Goal: Information Seeking & Learning: Find specific fact

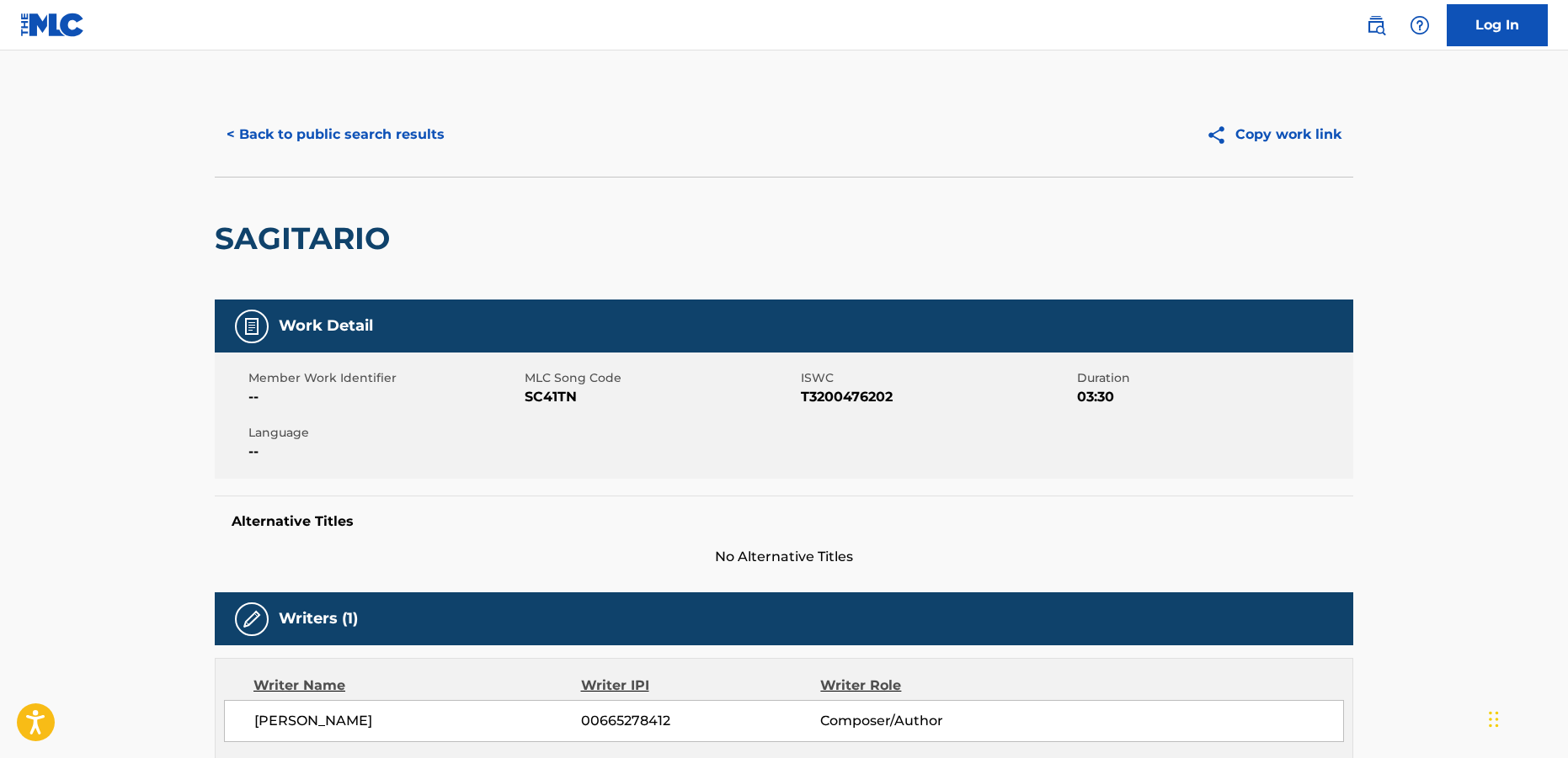
click at [353, 136] on button "< Back to public search results" at bounding box center [335, 134] width 241 height 42
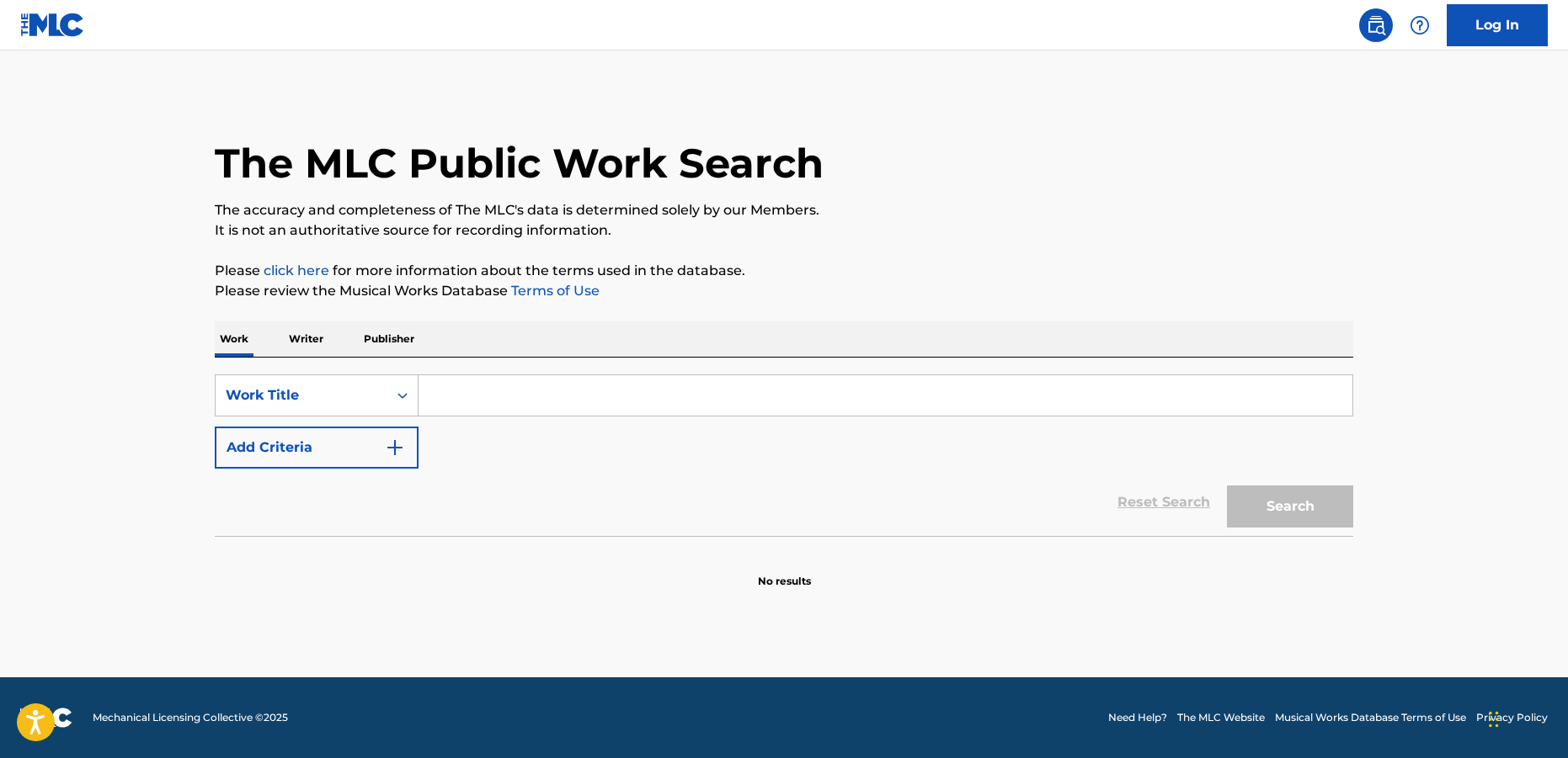
click at [515, 400] on input "Search Form" at bounding box center [886, 396] width 934 height 41
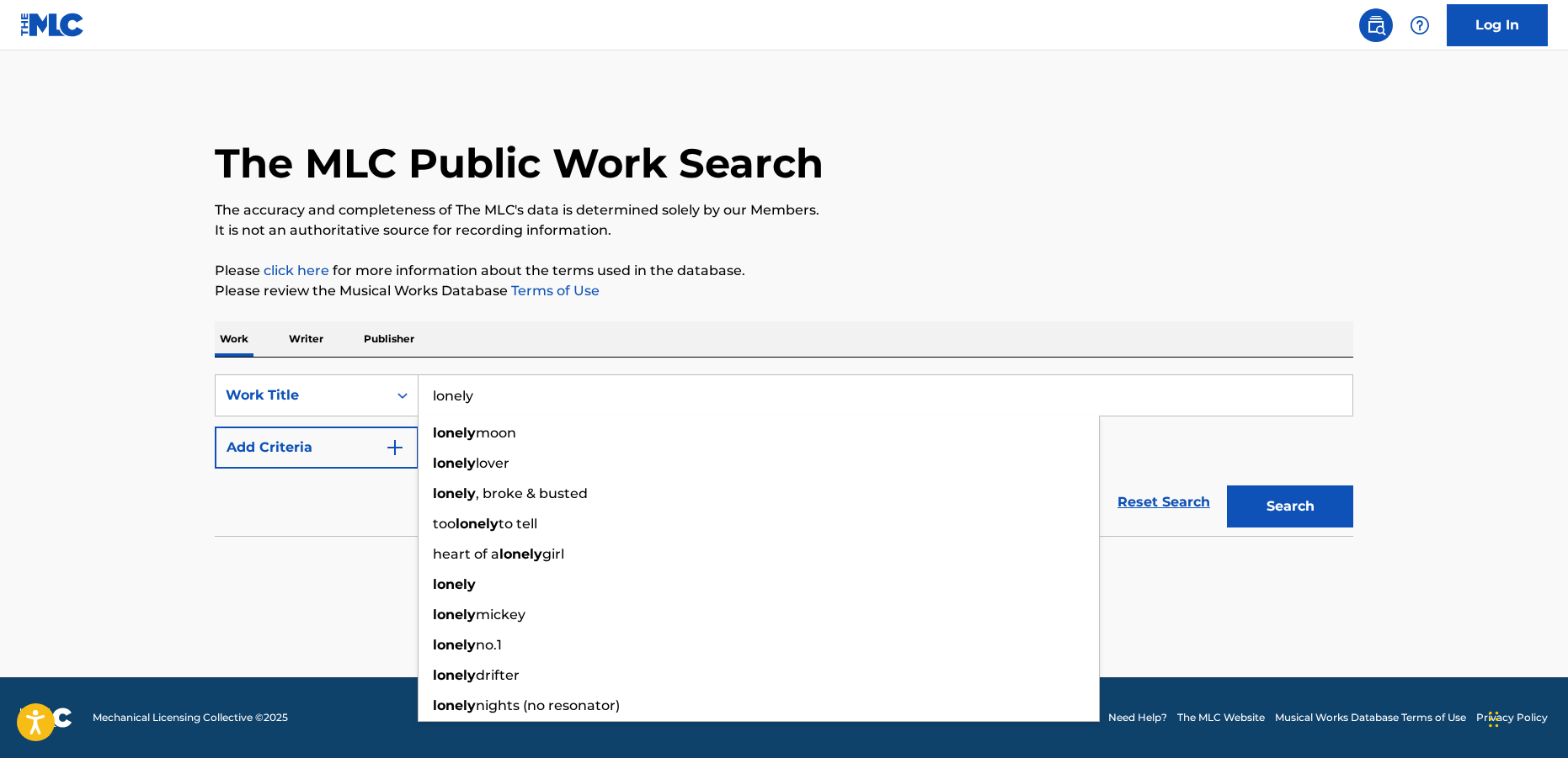
type input "lonely"
click at [811, 260] on div "The MLC Public Work Search The accuracy and completeness of The MLC's data is d…" at bounding box center [784, 340] width 1179 height 496
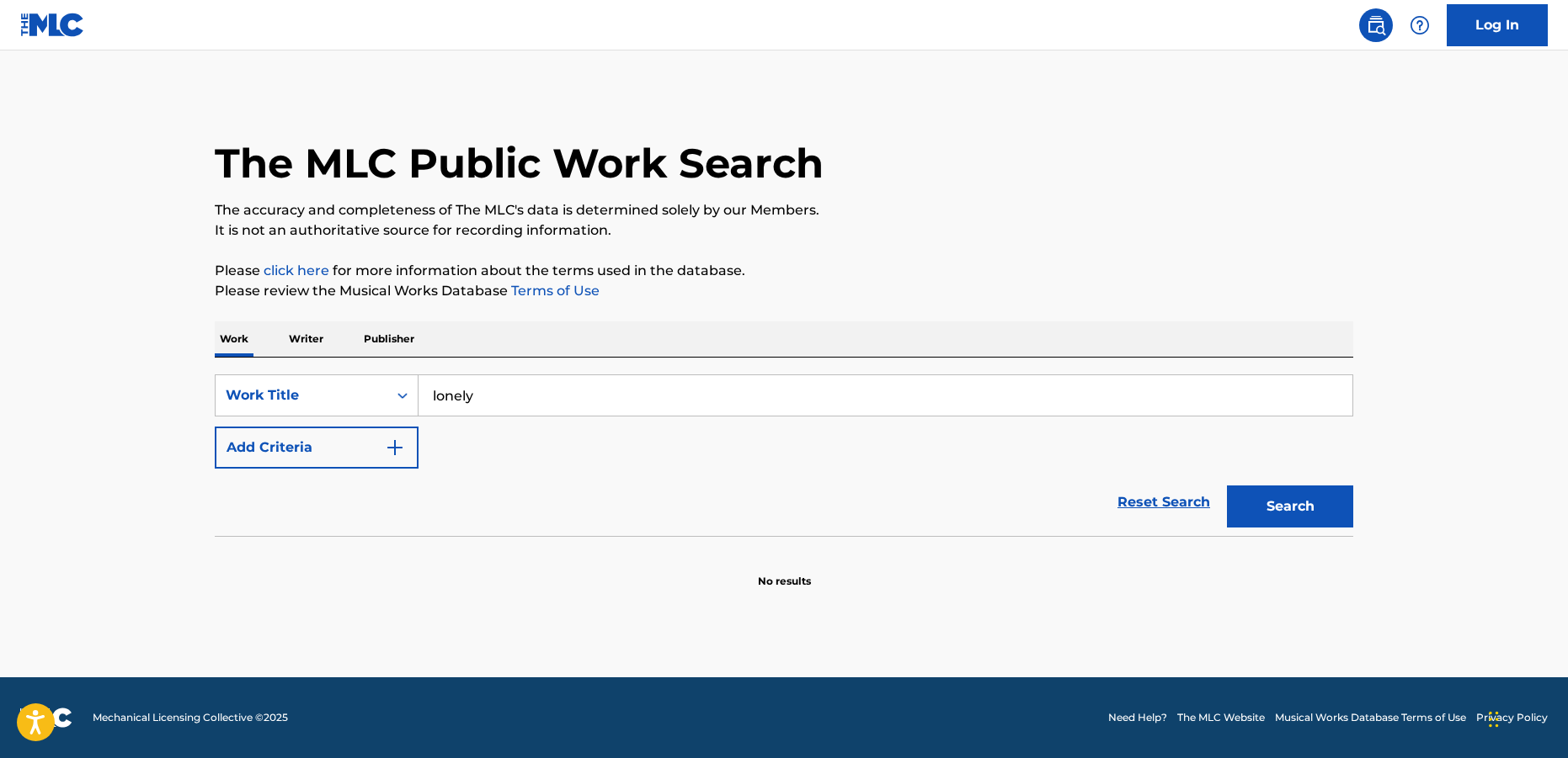
click at [385, 457] on button "Add Criteria" at bounding box center [317, 447] width 204 height 42
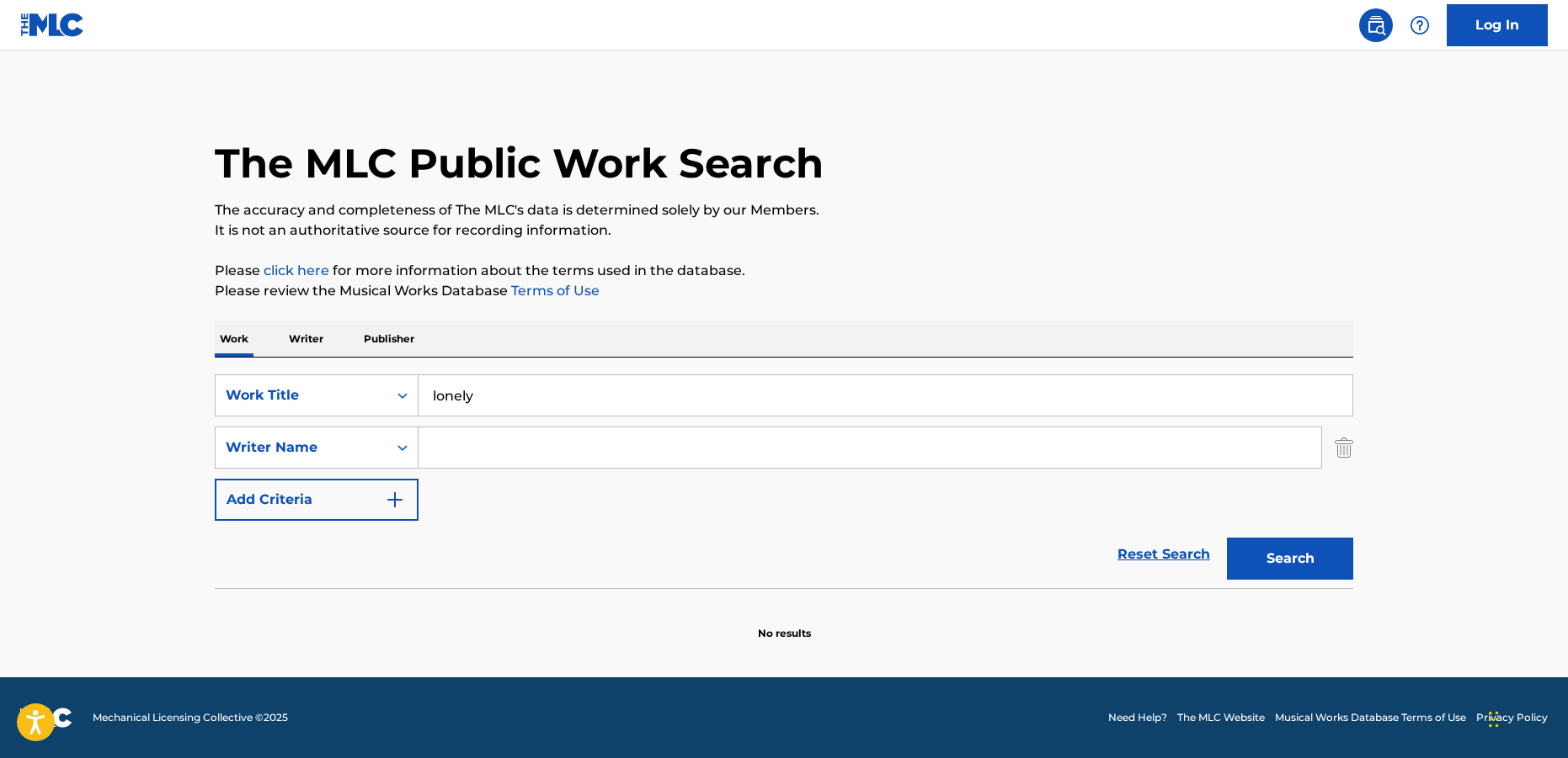
click at [505, 450] on input "Search Form" at bounding box center [870, 448] width 902 height 41
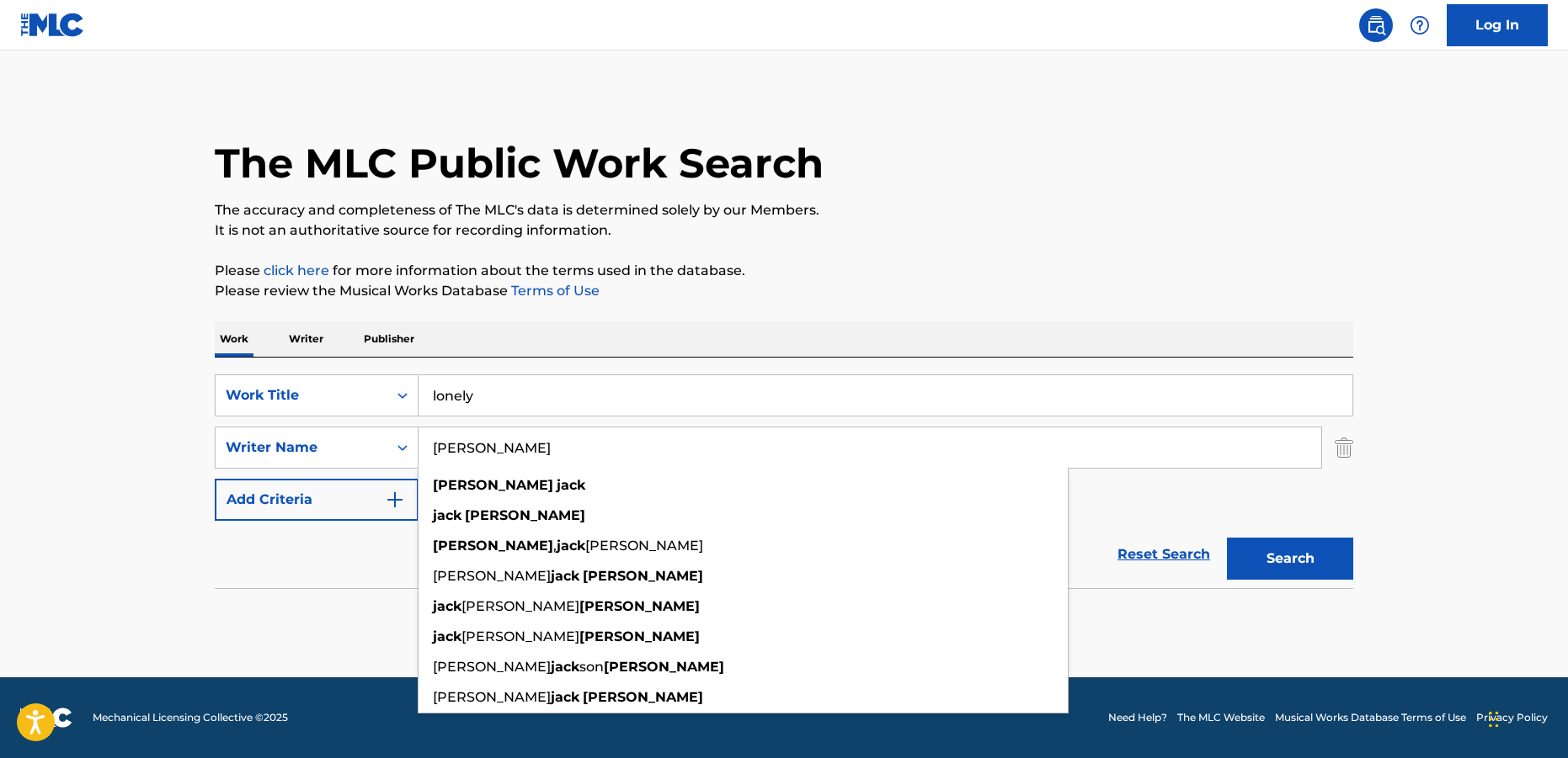
type input "[PERSON_NAME]"
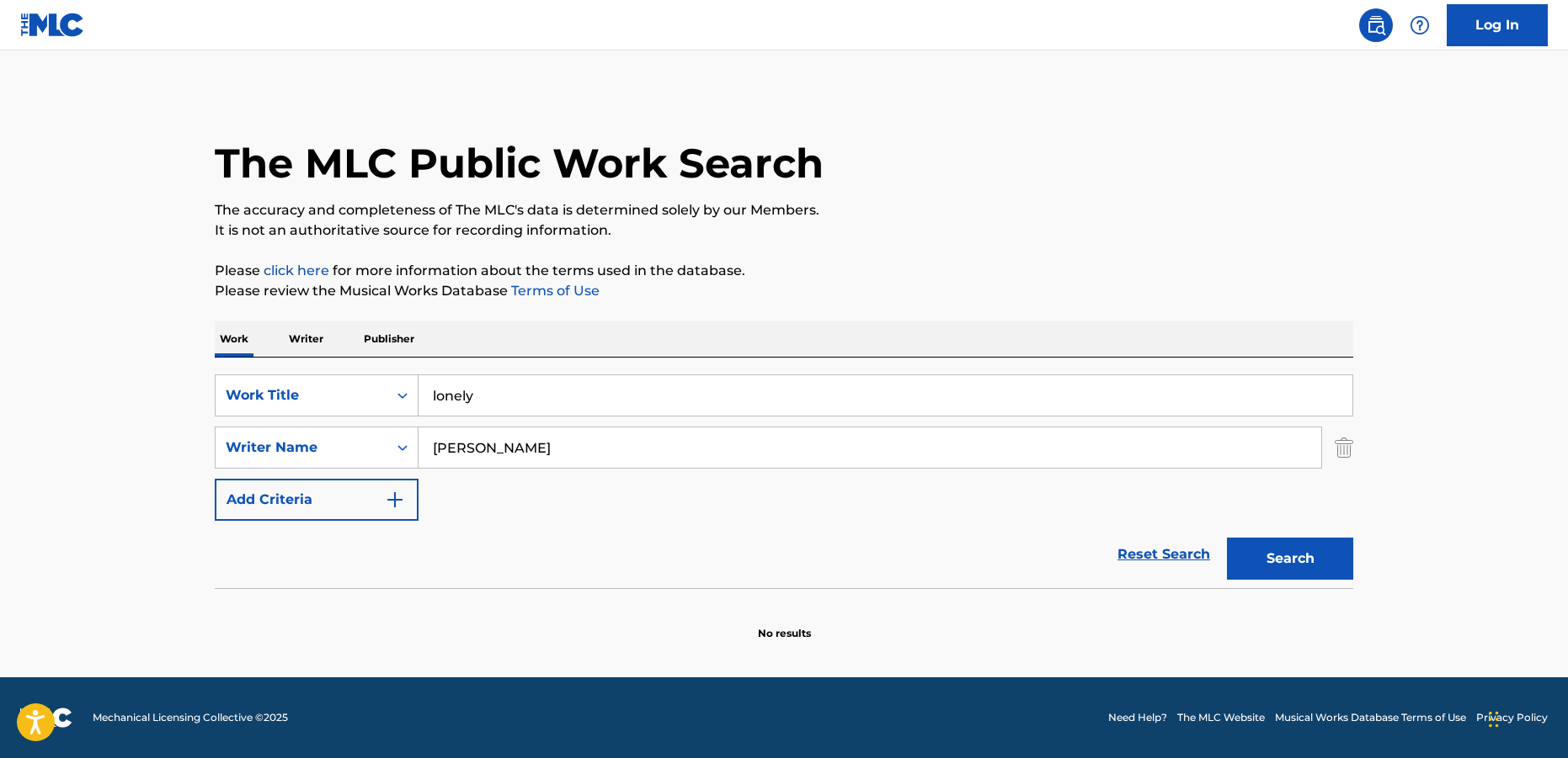
click at [1155, 321] on div "The MLC Public Work Search The accuracy and completeness of The MLC's data is d…" at bounding box center [784, 366] width 1179 height 548
click at [1294, 560] on button "Search" at bounding box center [1290, 559] width 126 height 42
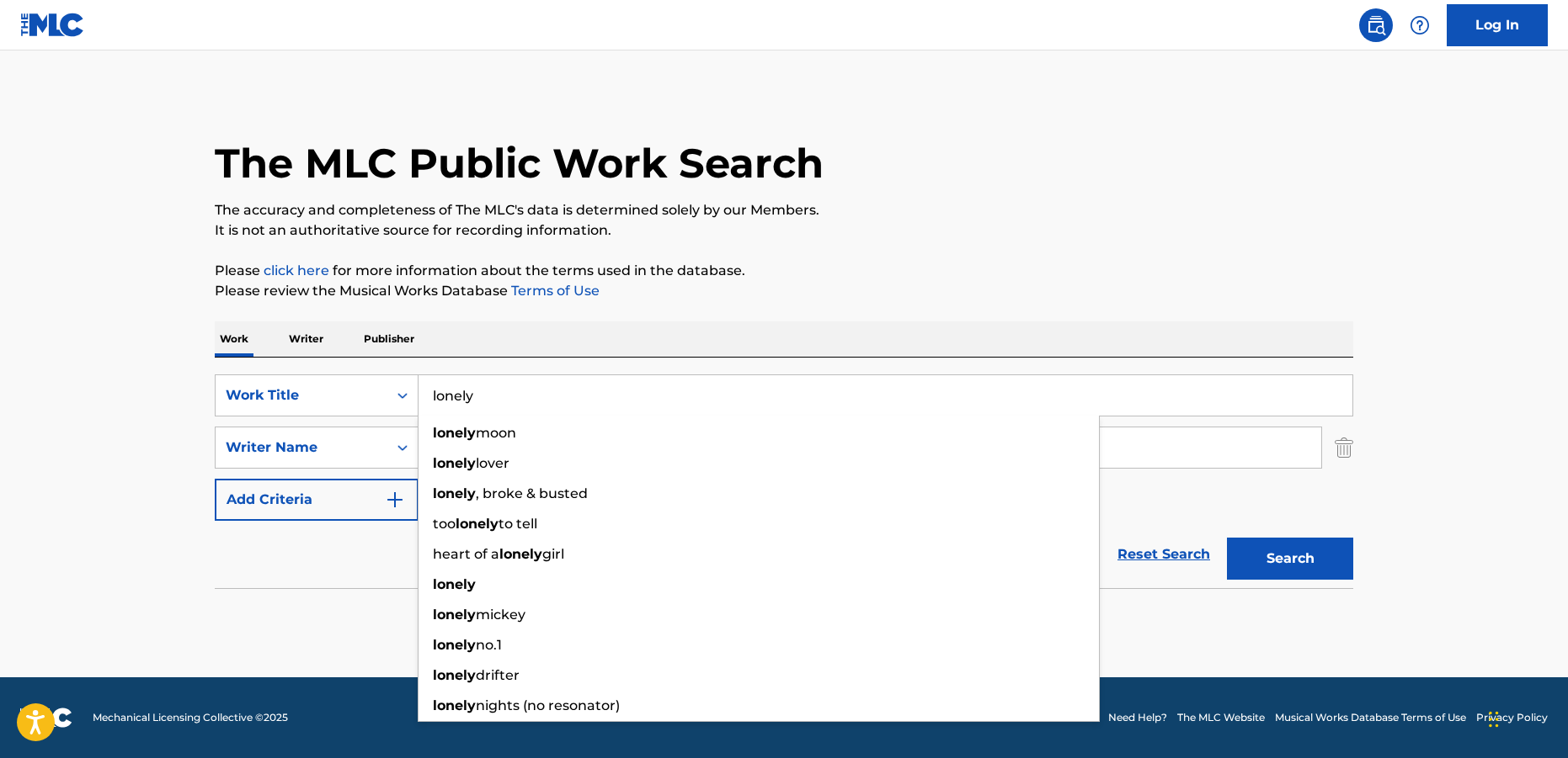
drag, startPoint x: 529, startPoint y: 386, endPoint x: 489, endPoint y: 294, distance: 100.3
click at [489, 376] on input "lonely" at bounding box center [886, 396] width 934 height 41
click at [1227, 538] on button "Search" at bounding box center [1290, 559] width 126 height 42
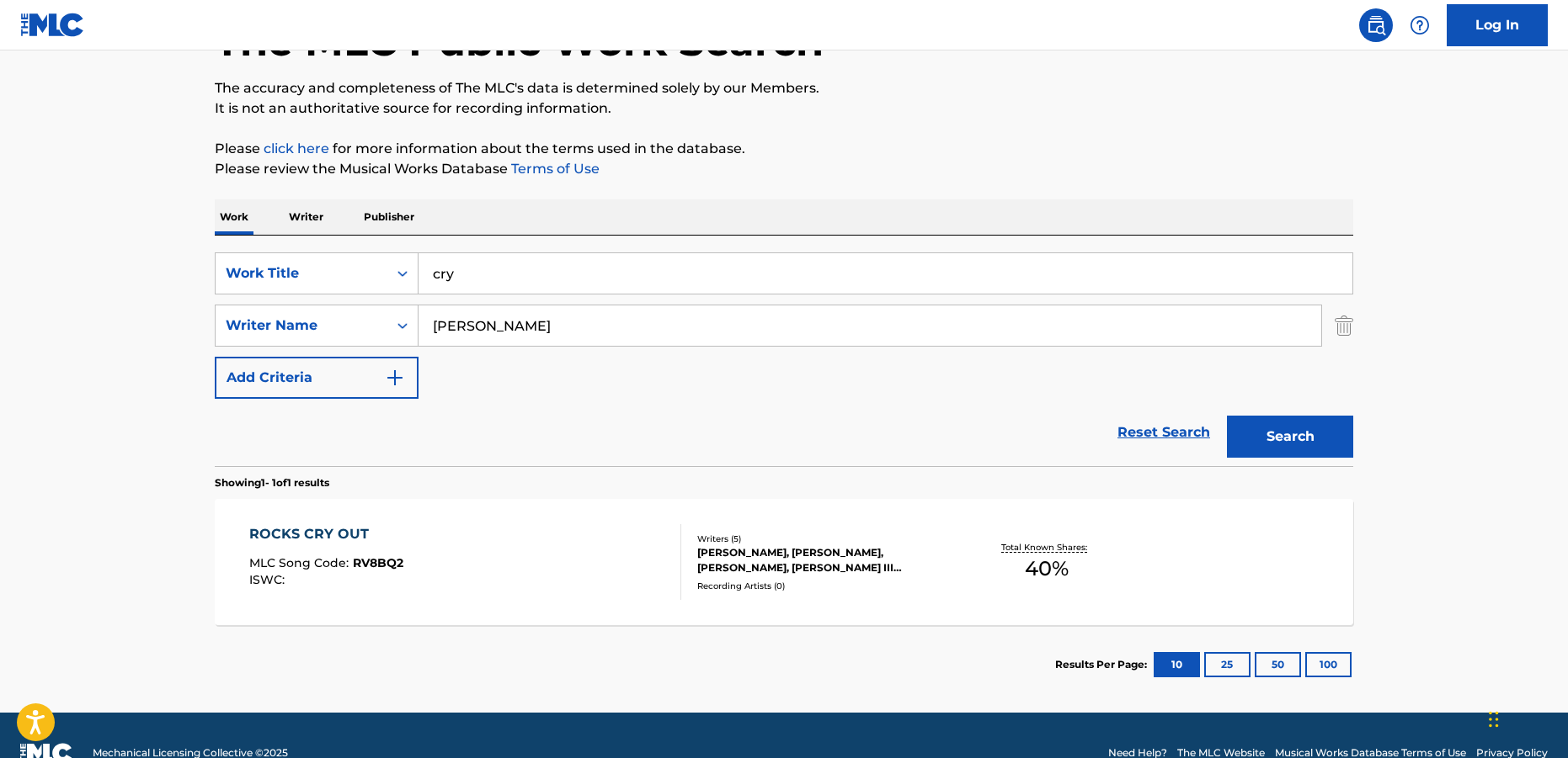
scroll to position [130, 0]
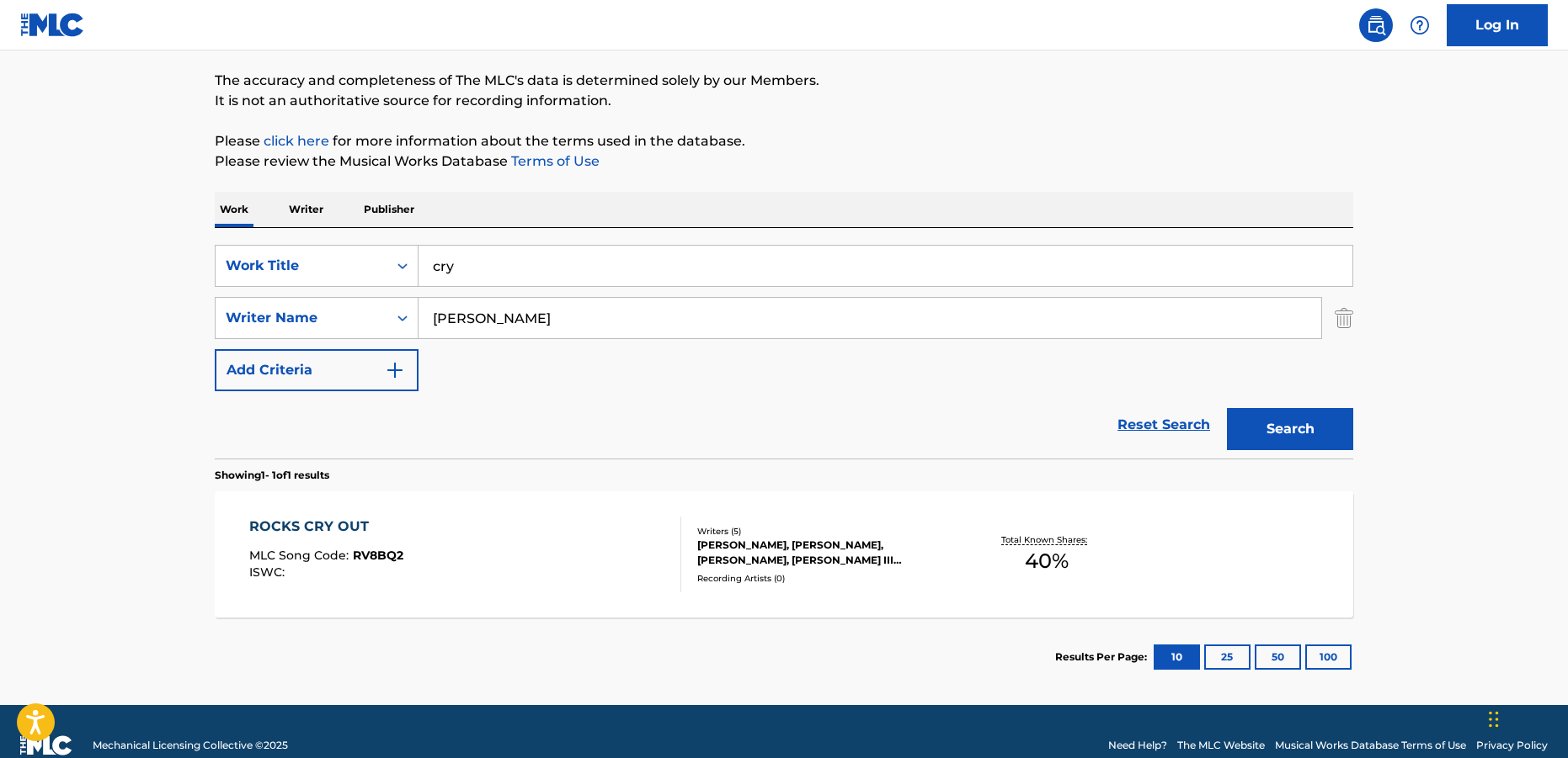
click at [578, 260] on input "cry" at bounding box center [886, 266] width 934 height 41
click at [847, 235] on div "SearchWithCriteriab3ce2ac8-dc72-44de-ae7a-2ac573af74b9 Work Title cry SearchWit…" at bounding box center [784, 343] width 1138 height 231
click at [1302, 428] on button "Search" at bounding box center [1290, 429] width 126 height 42
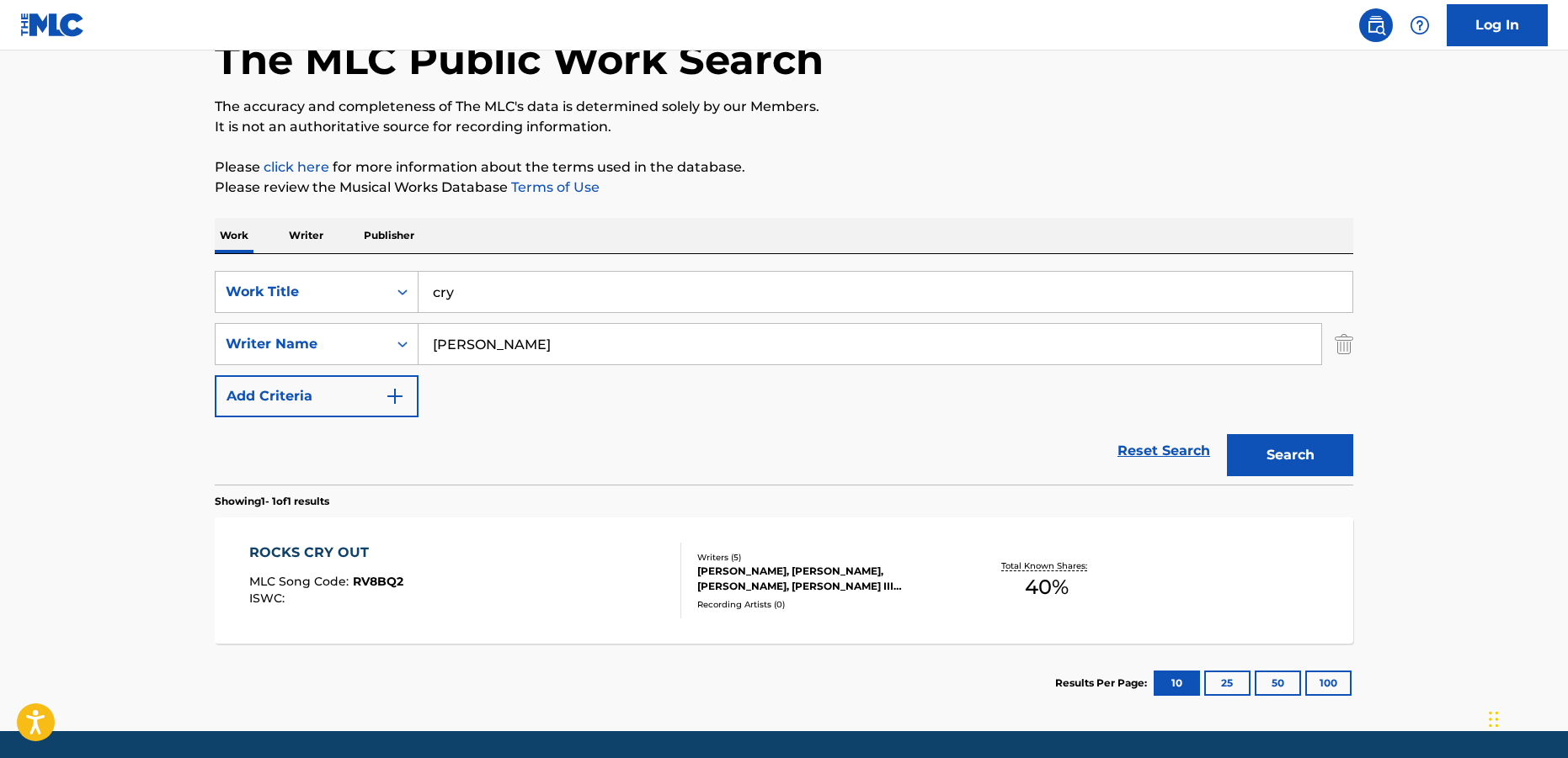
scroll to position [158, 0]
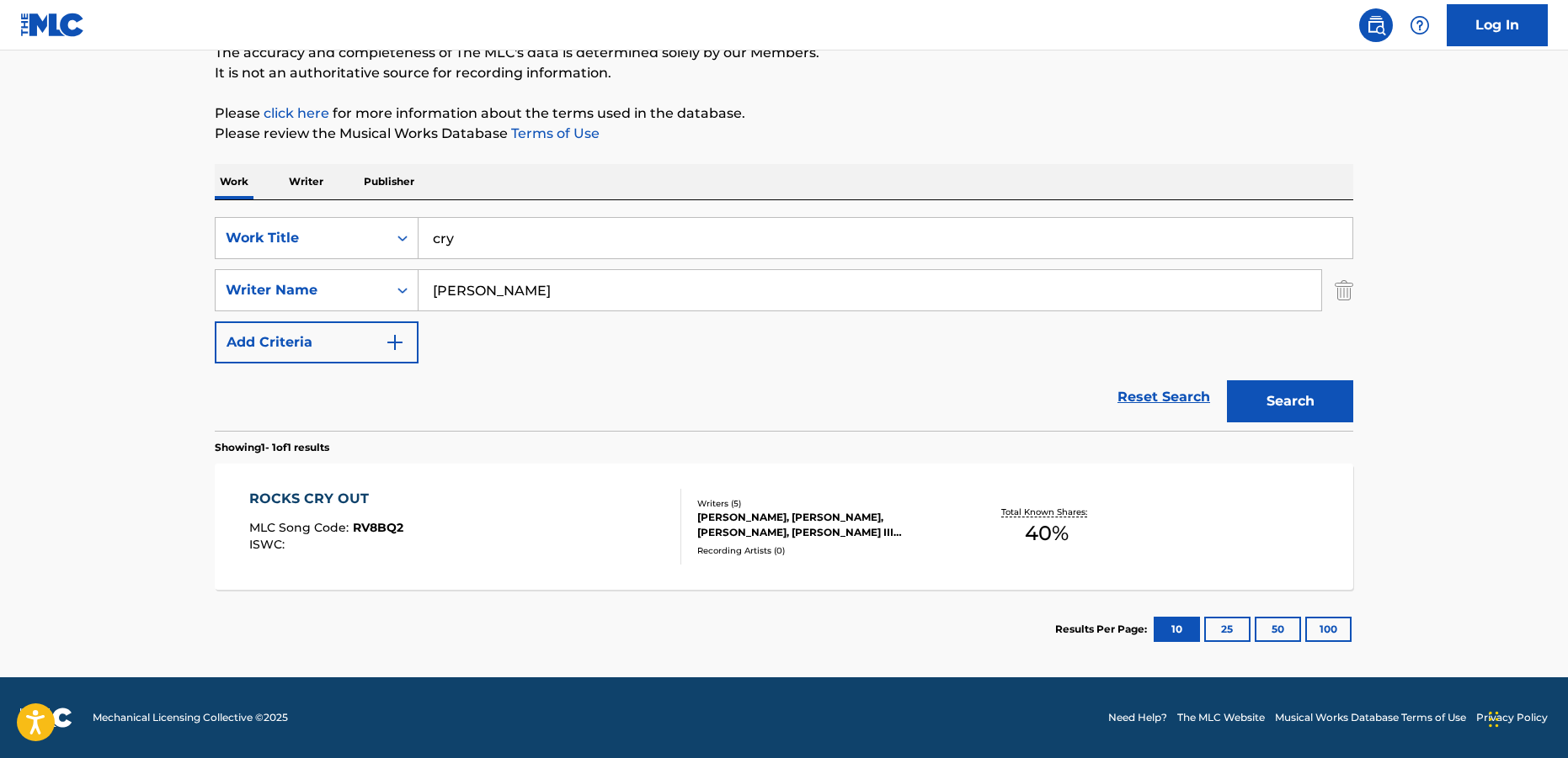
drag, startPoint x: 570, startPoint y: 238, endPoint x: 562, endPoint y: 141, distance: 97.3
click at [562, 218] on input "cry" at bounding box center [886, 238] width 934 height 41
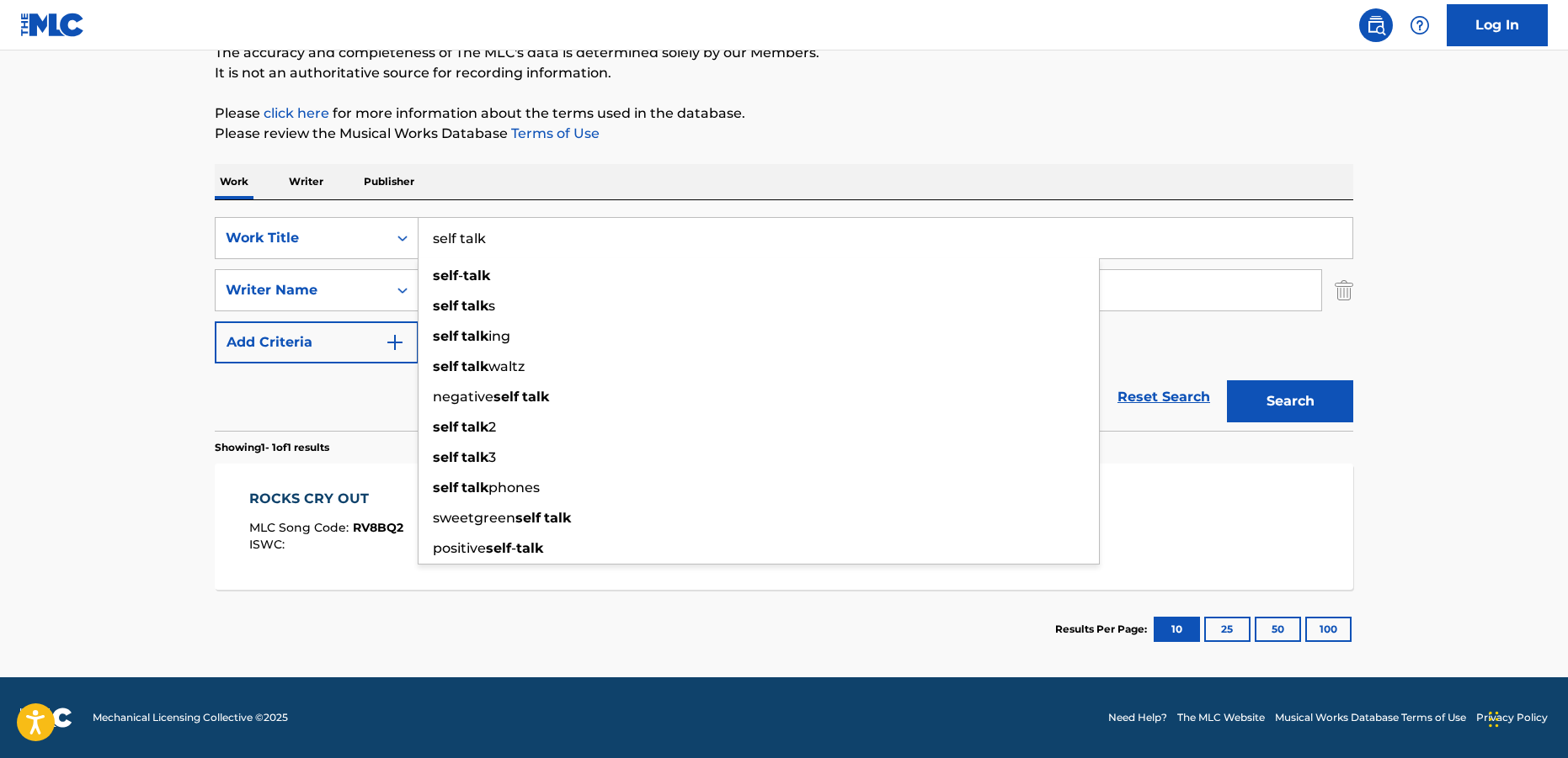
type input "self talk"
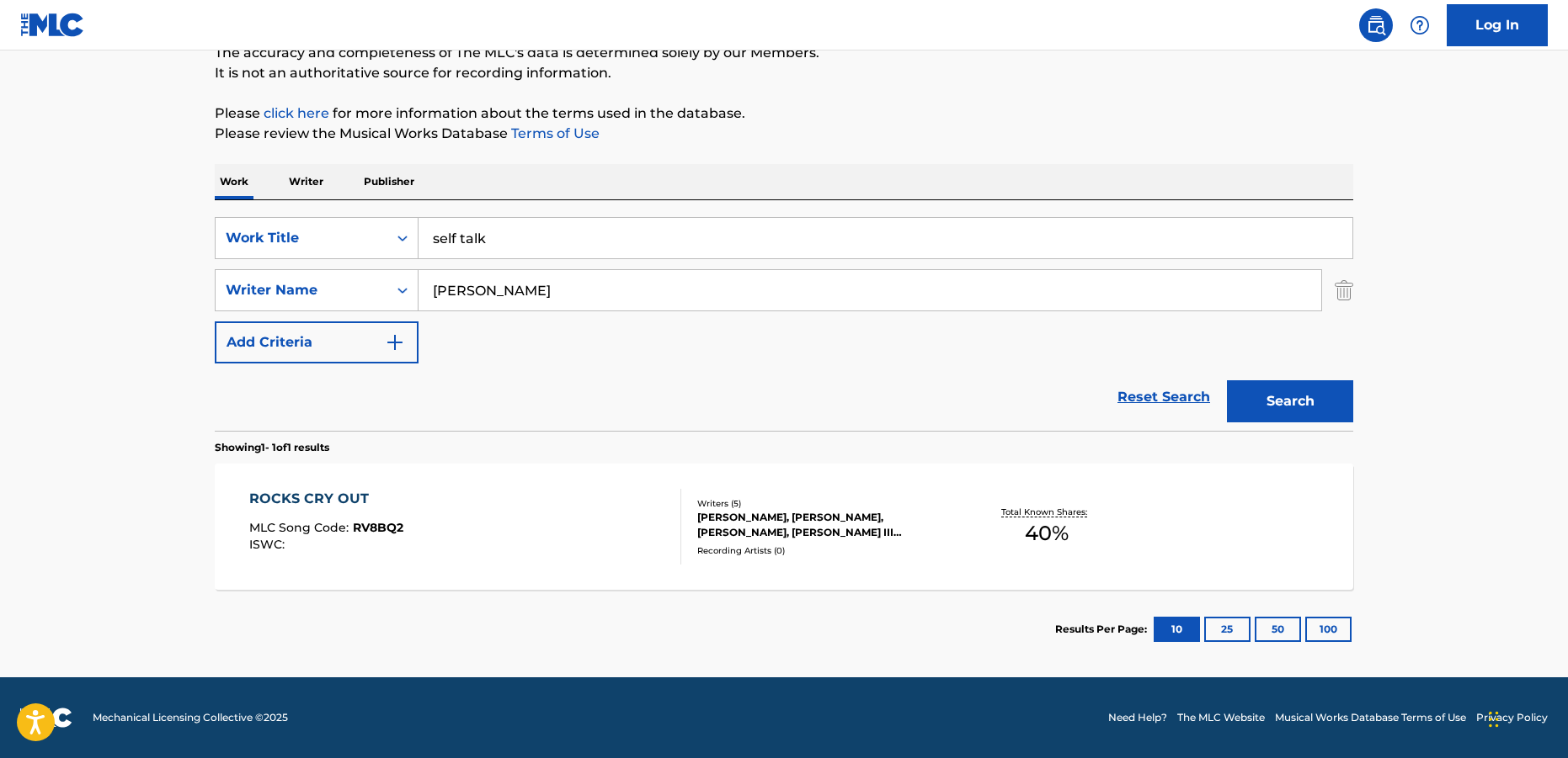
click at [951, 68] on p "It is not an authoritative source for recording information." at bounding box center [784, 73] width 1138 height 20
click at [1280, 412] on button "Search" at bounding box center [1290, 401] width 126 height 42
click at [739, 543] on div "[PERSON_NAME], [PERSON_NAME], [PERSON_NAME], [PERSON_NAME], [PERSON_NAME]" at bounding box center [824, 557] width 254 height 31
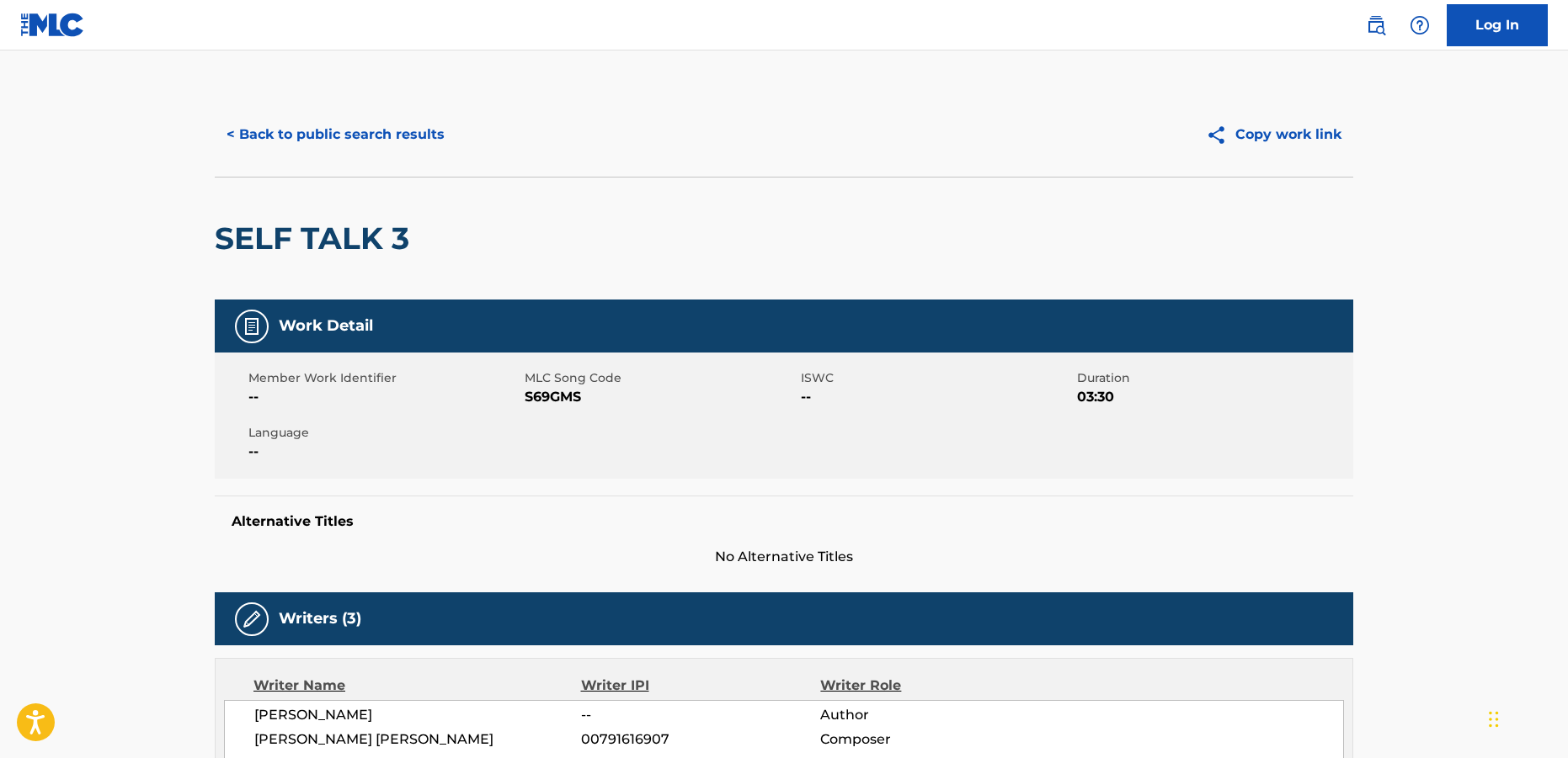
click at [306, 132] on button "< Back to public search results" at bounding box center [335, 134] width 241 height 42
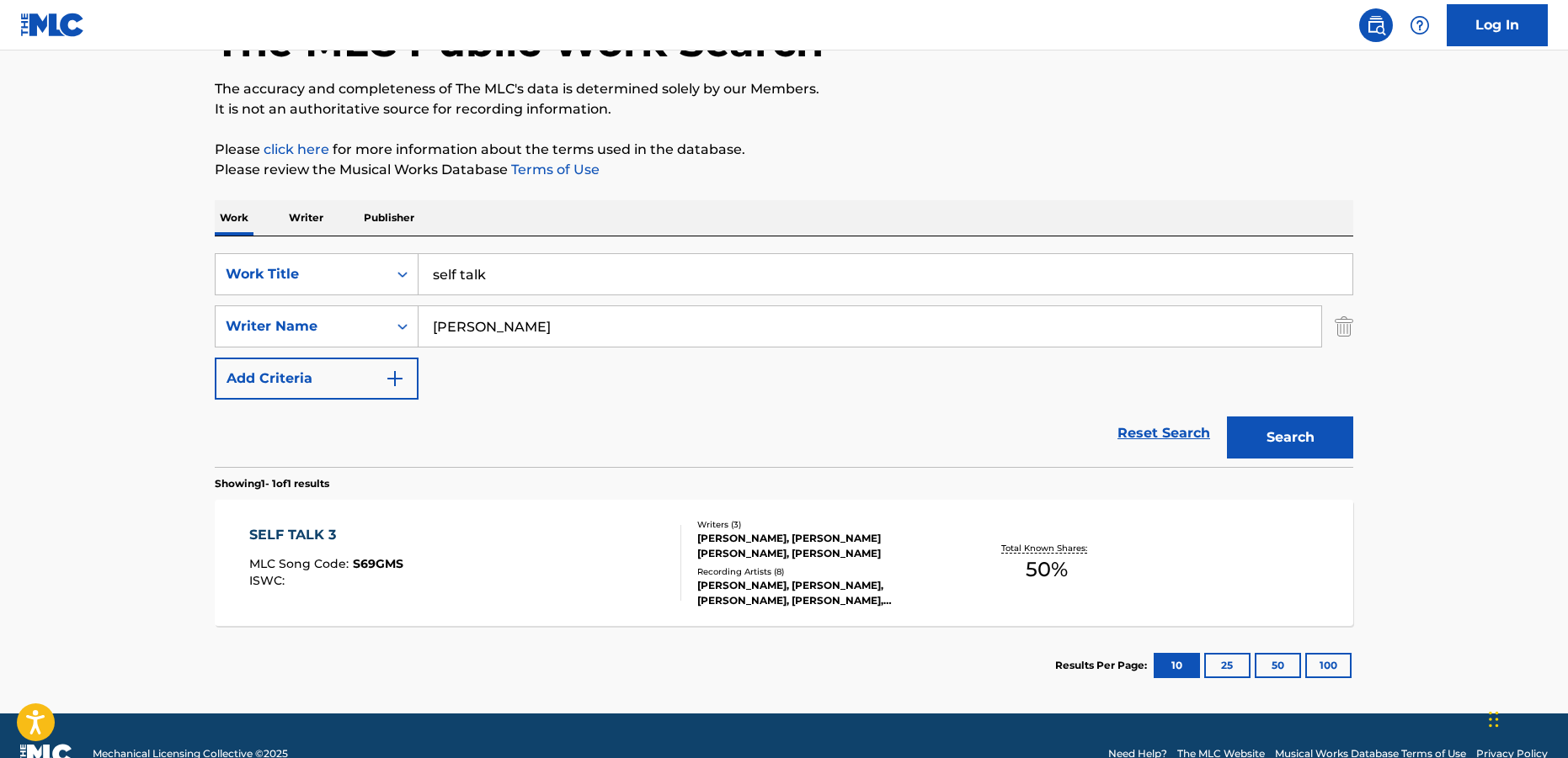
scroll to position [158, 0]
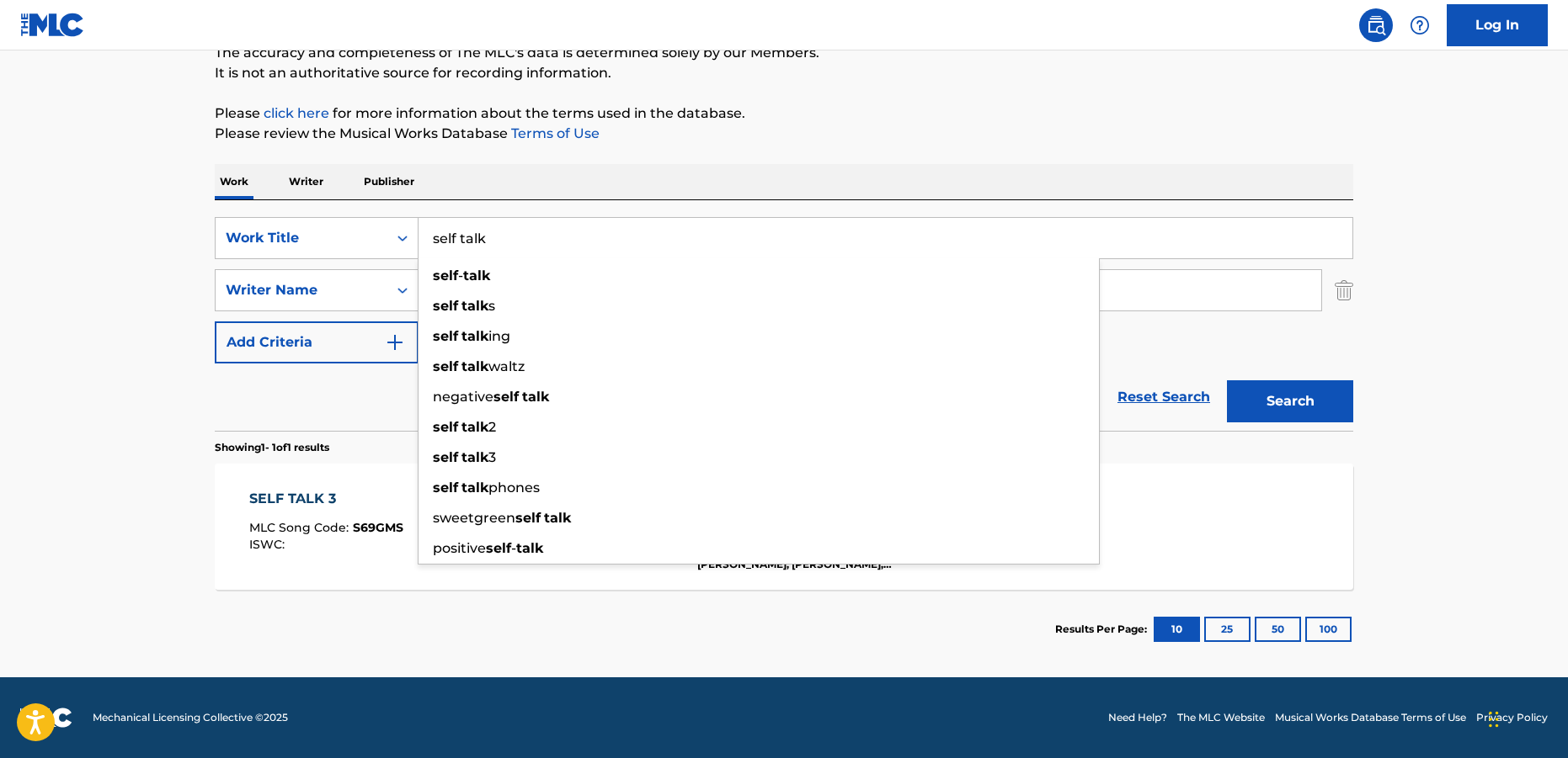
drag, startPoint x: 506, startPoint y: 232, endPoint x: 457, endPoint y: 203, distance: 56.9
click at [460, 218] on input "self talk" at bounding box center [886, 238] width 934 height 41
click at [1030, 165] on div "Work Writer Publisher" at bounding box center [784, 182] width 1138 height 35
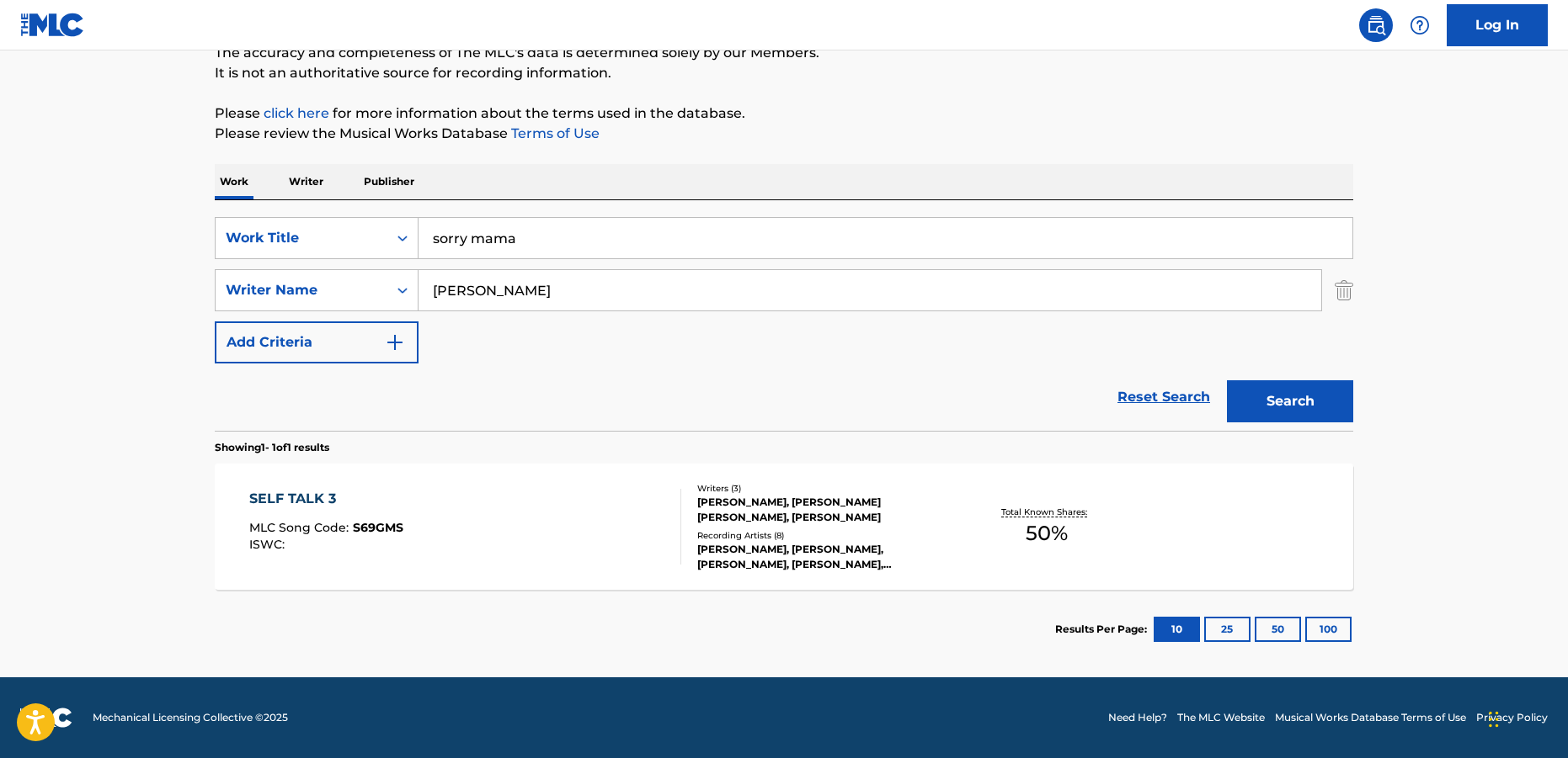
click at [1315, 409] on button "Search" at bounding box center [1290, 401] width 126 height 42
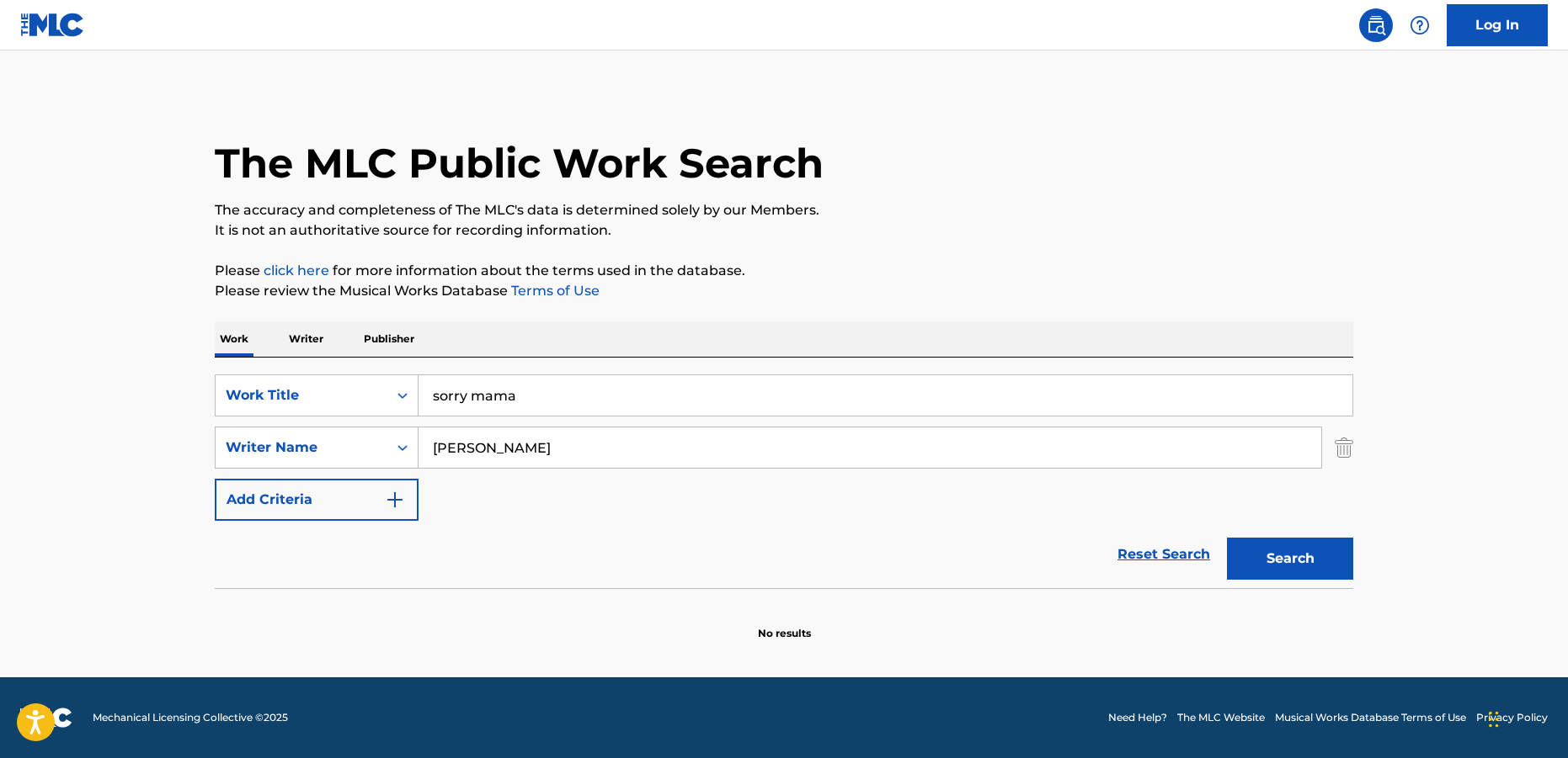
scroll to position [0, 0]
click at [541, 379] on input "sorry mama" at bounding box center [886, 396] width 934 height 41
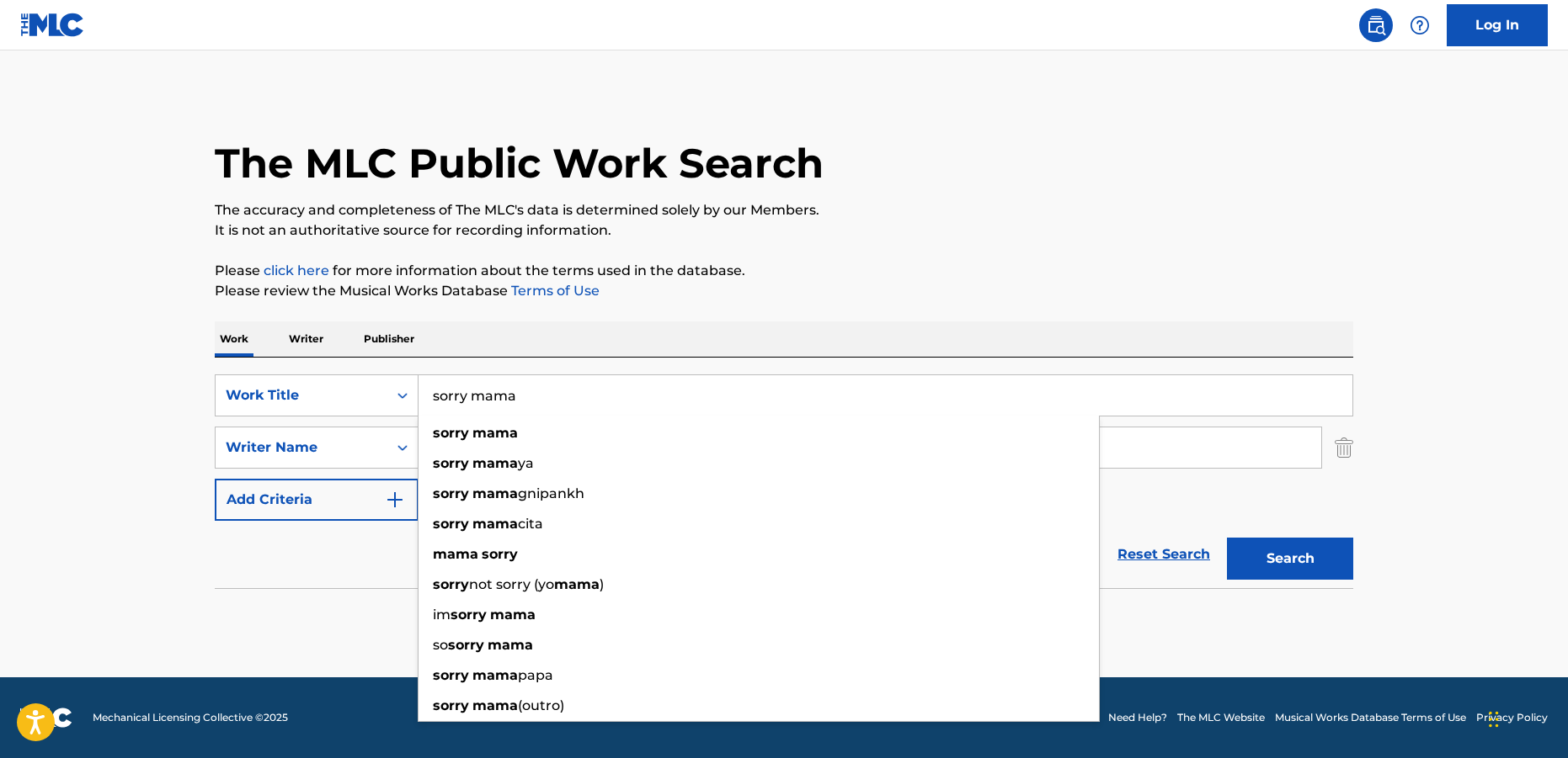
drag, startPoint x: 547, startPoint y: 405, endPoint x: 512, endPoint y: 224, distance: 184.4
click at [512, 376] on input "sorry mama" at bounding box center [886, 396] width 934 height 41
type input "not the same"
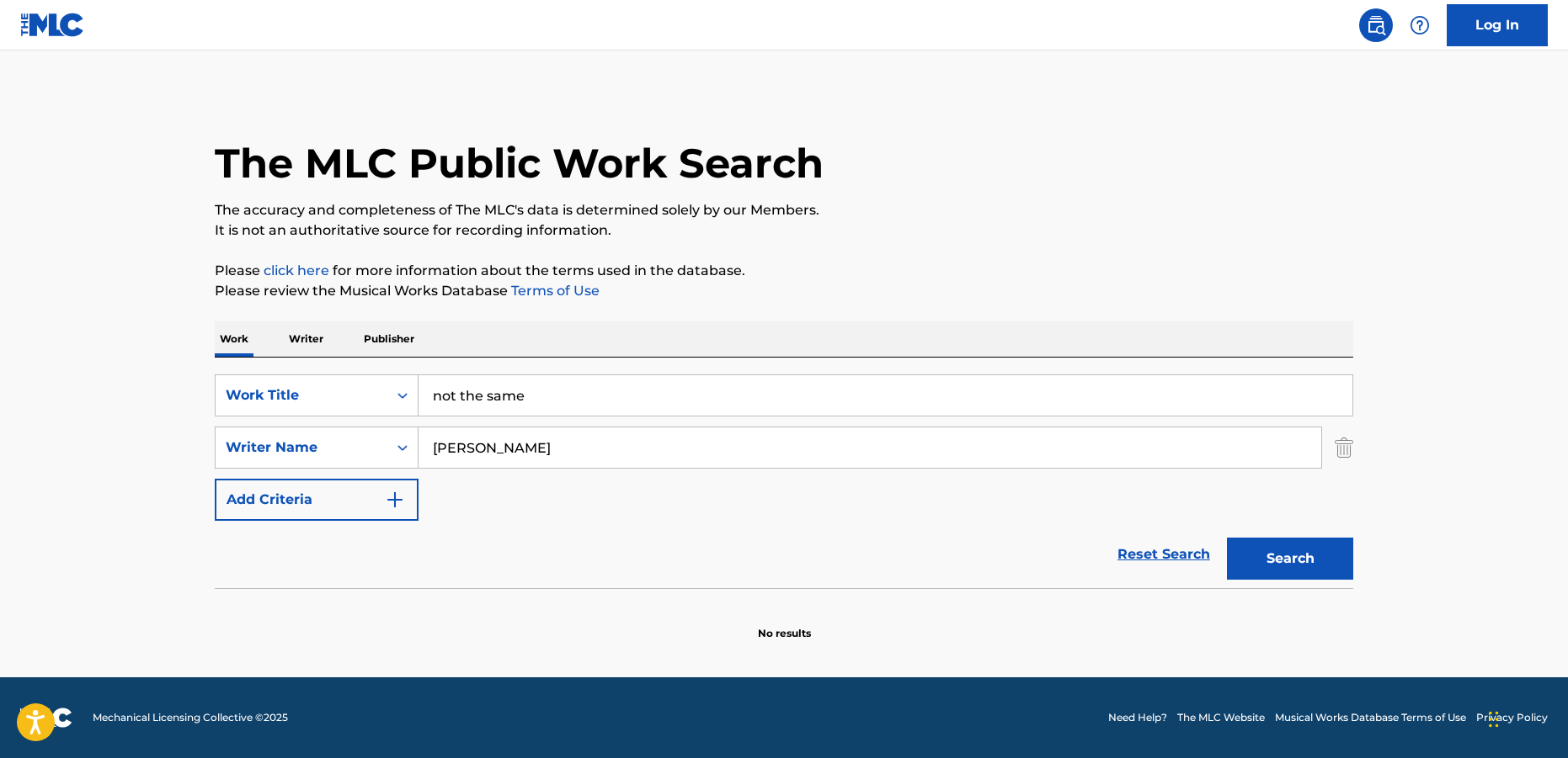
click at [1121, 211] on p "The accuracy and completeness of The MLC's data is determined solely by our Mem…" at bounding box center [784, 211] width 1138 height 20
click at [1272, 552] on button "Search" at bounding box center [1290, 559] width 126 height 42
